Goal: Transaction & Acquisition: Purchase product/service

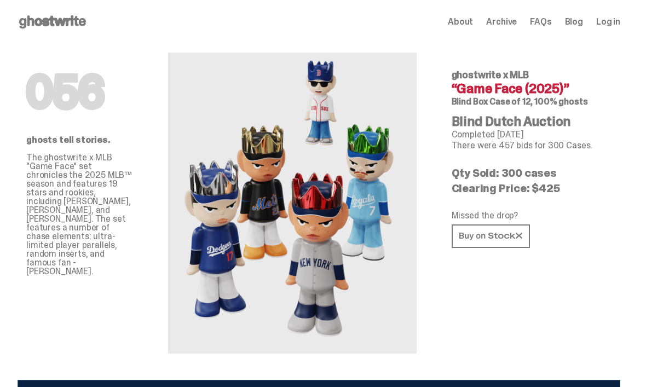
click at [485, 238] on icon at bounding box center [490, 236] width 63 height 8
